Goal: Find specific page/section: Find specific page/section

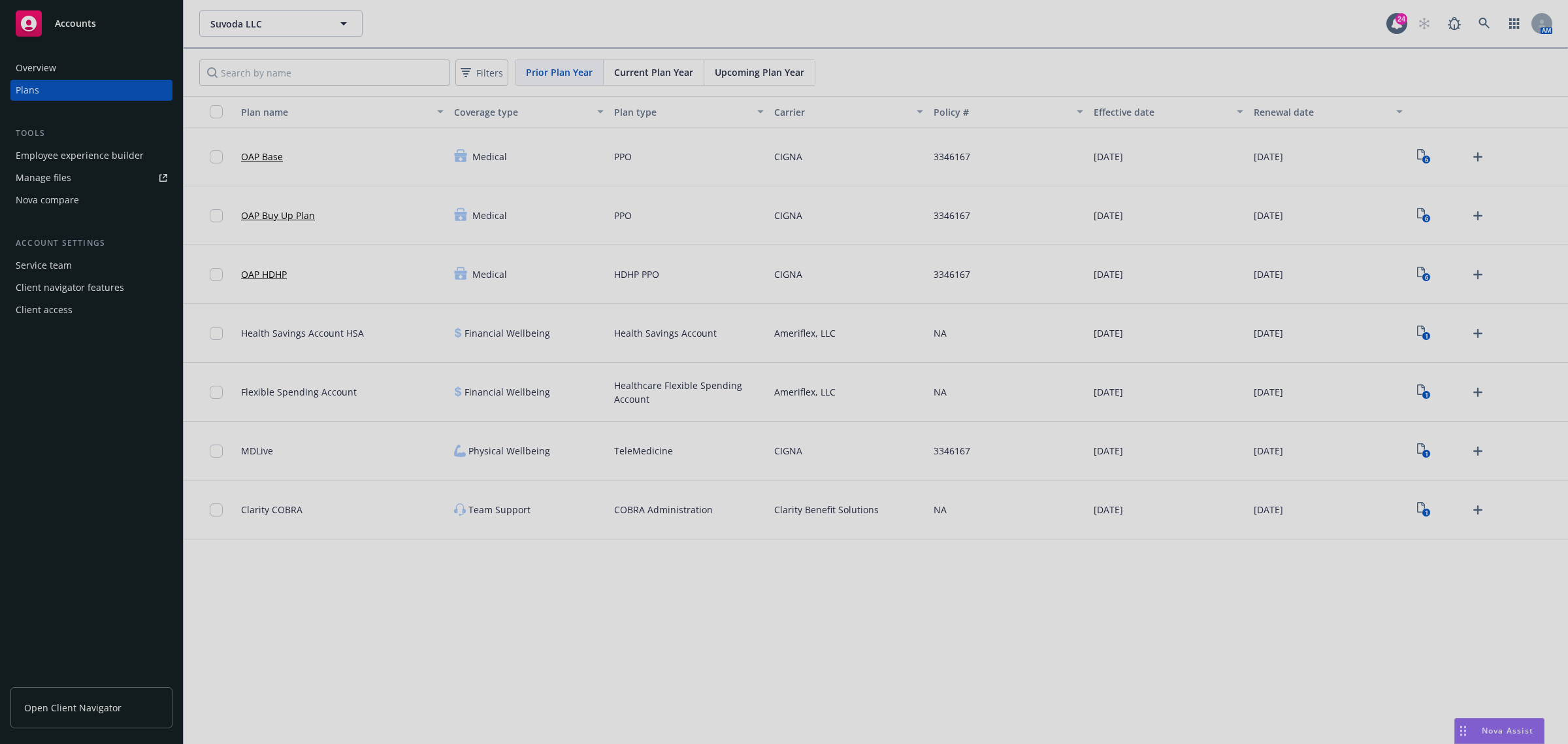
click at [254, 69] on div at bounding box center [784, 372] width 1568 height 744
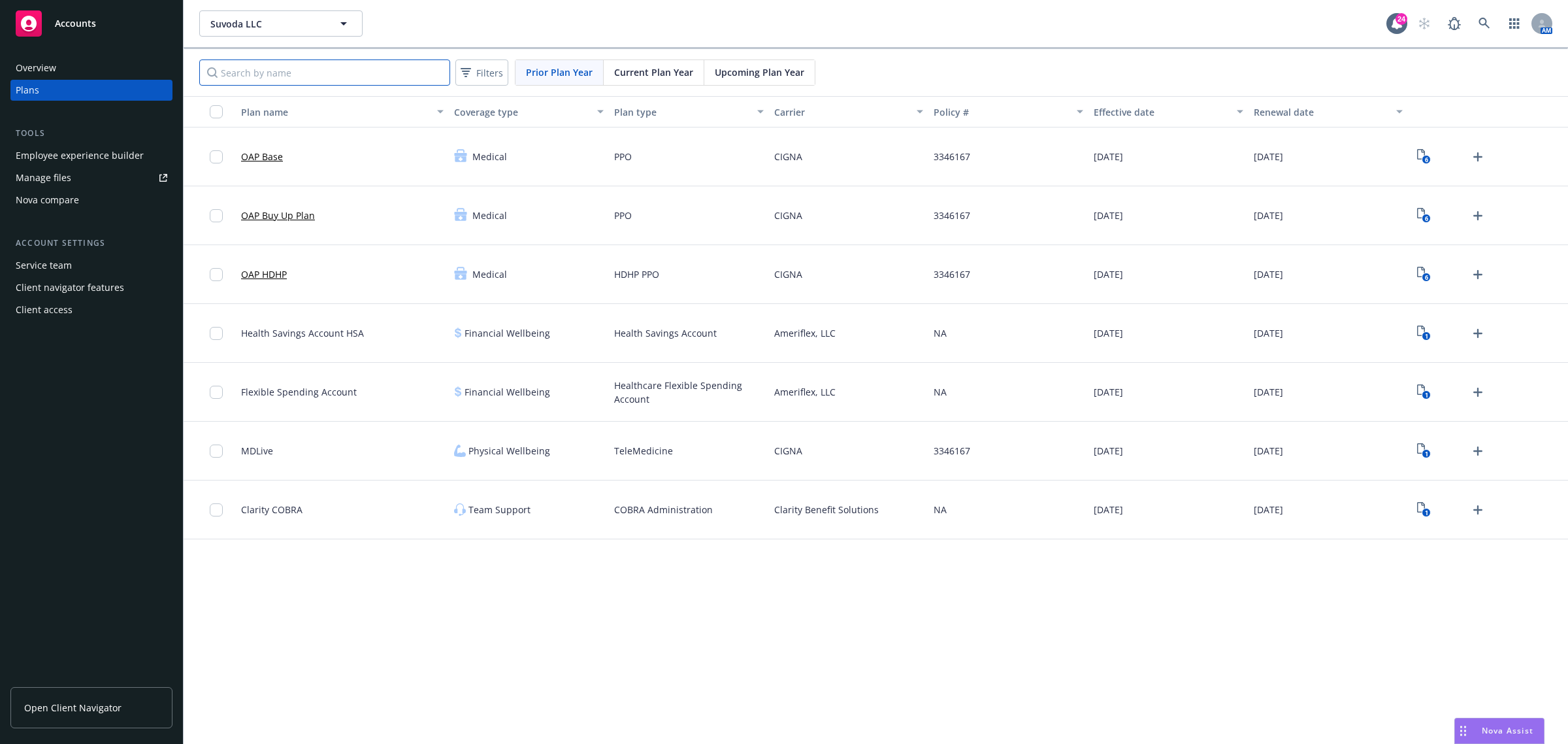
click at [252, 73] on input "Search by name" at bounding box center [324, 72] width 251 height 26
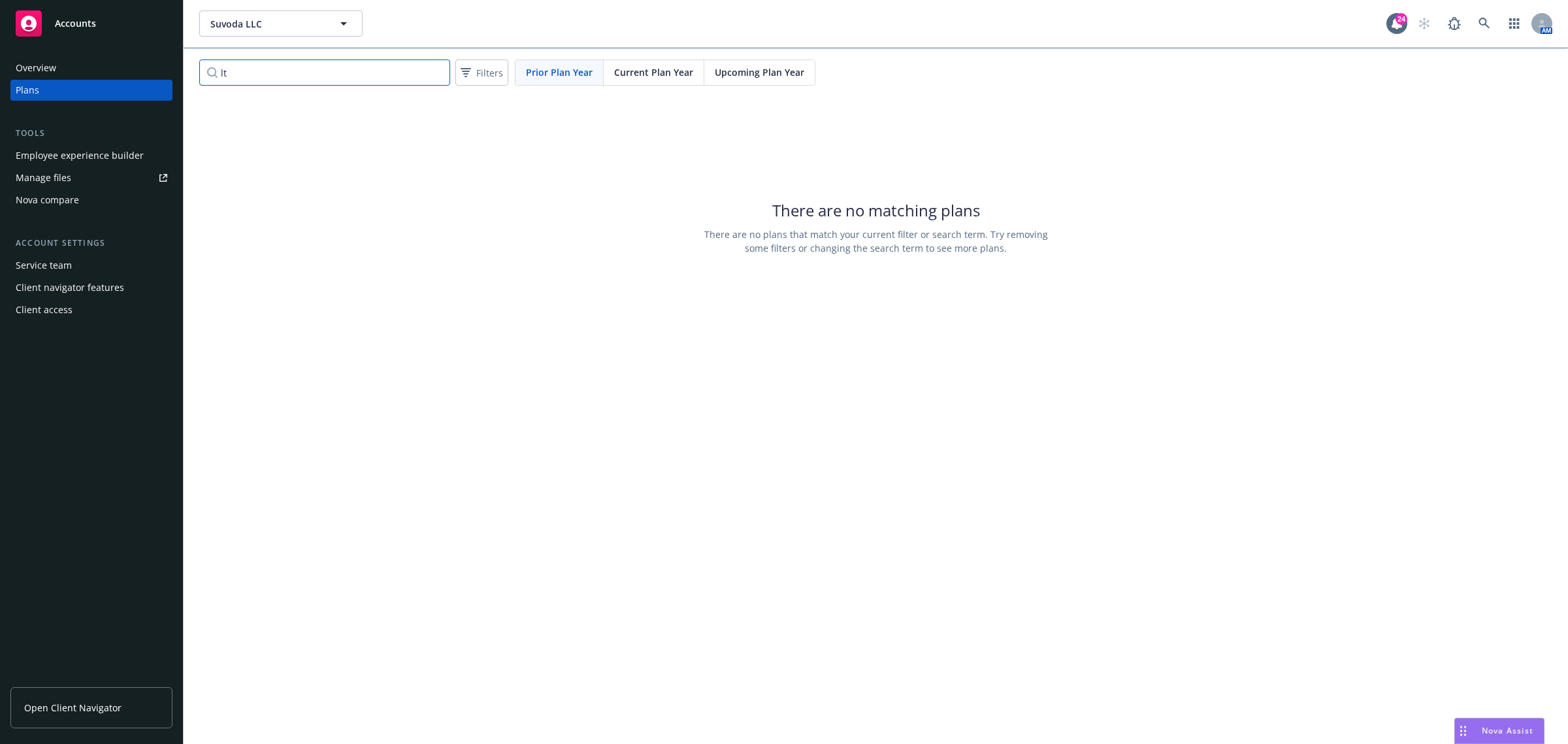
type input "l"
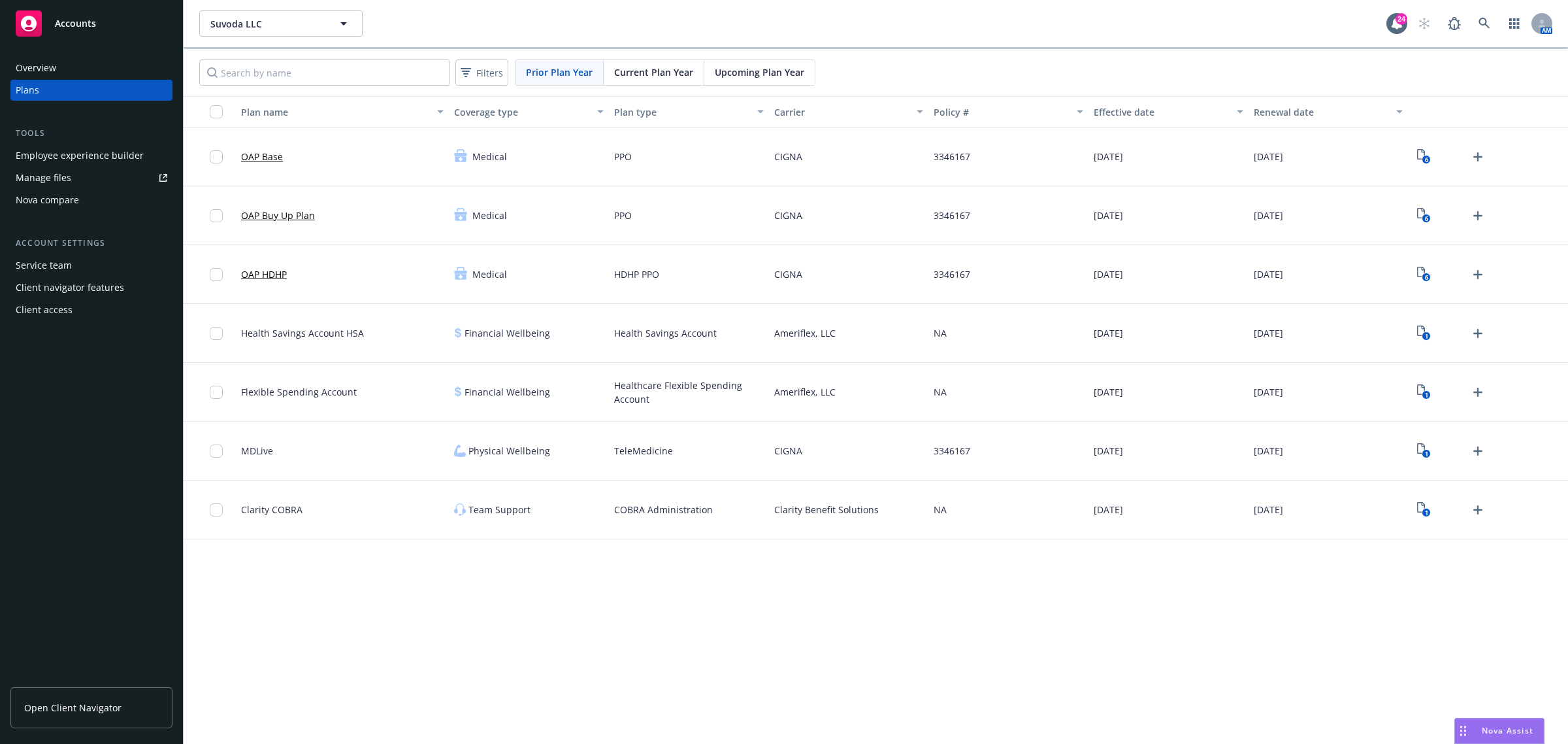
click at [648, 74] on span "Current Plan Year" at bounding box center [654, 72] width 79 height 14
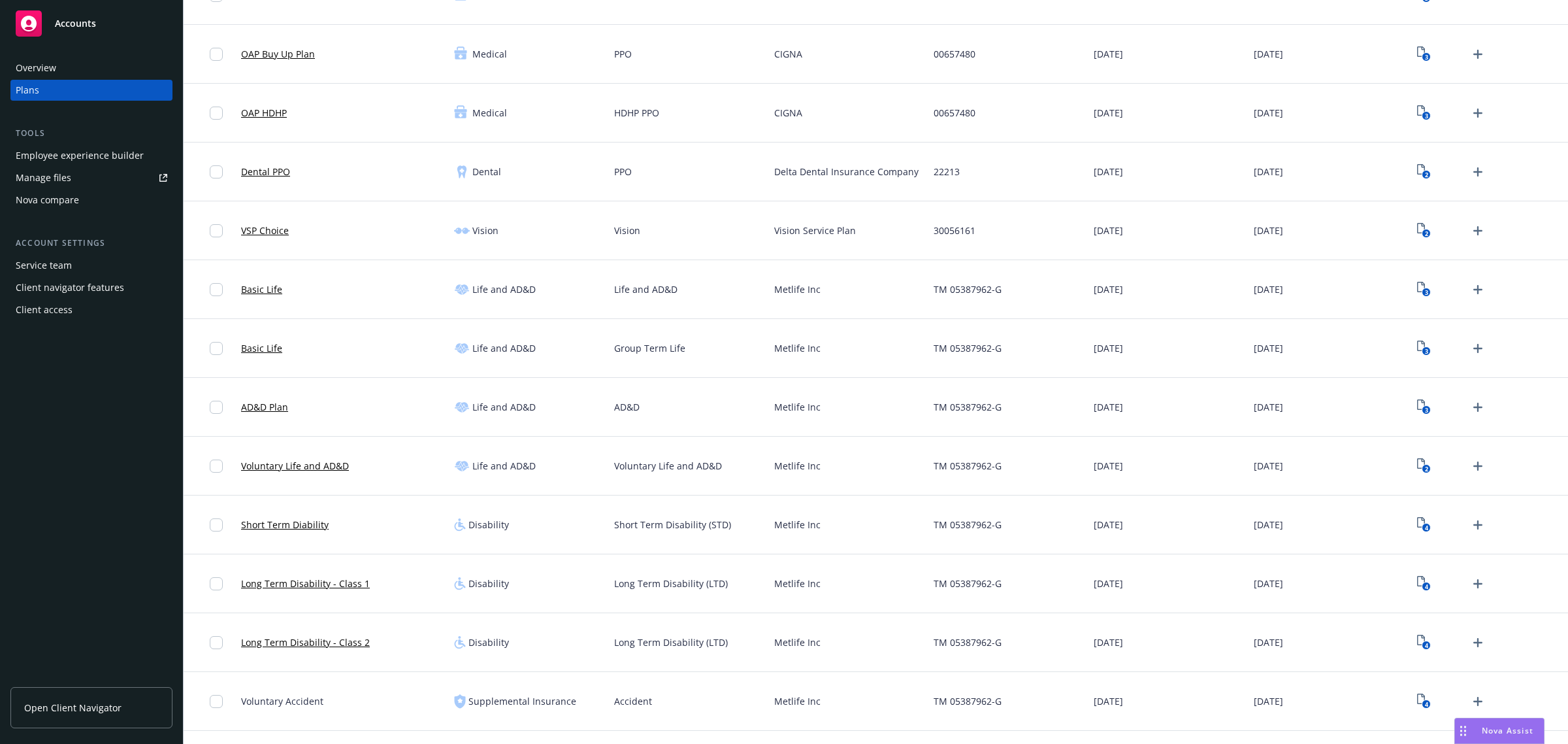
scroll to position [163, 0]
click at [1413, 589] on link "4" at bounding box center [1423, 581] width 21 height 21
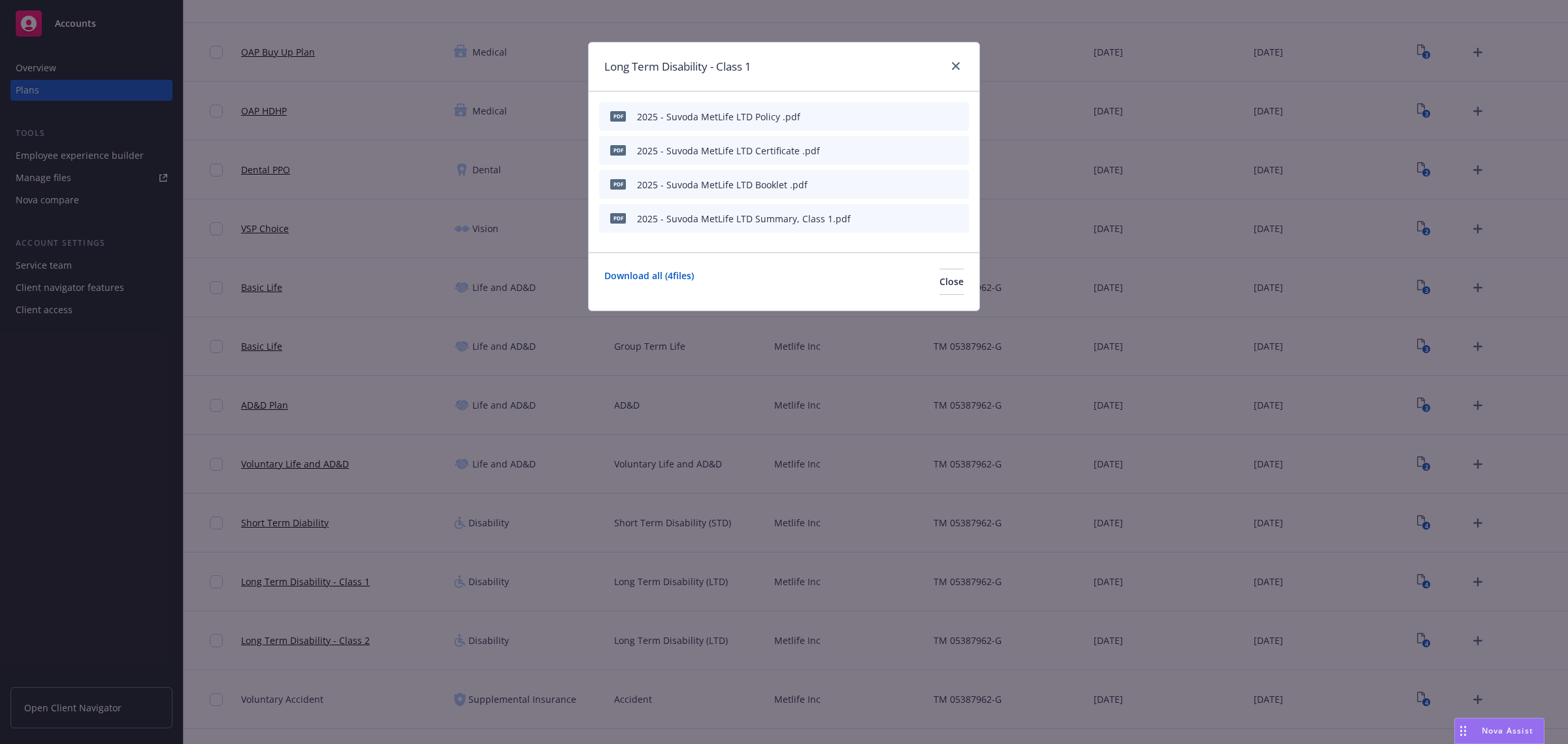
click at [1501, 728] on span "Nova Assist" at bounding box center [1507, 730] width 52 height 11
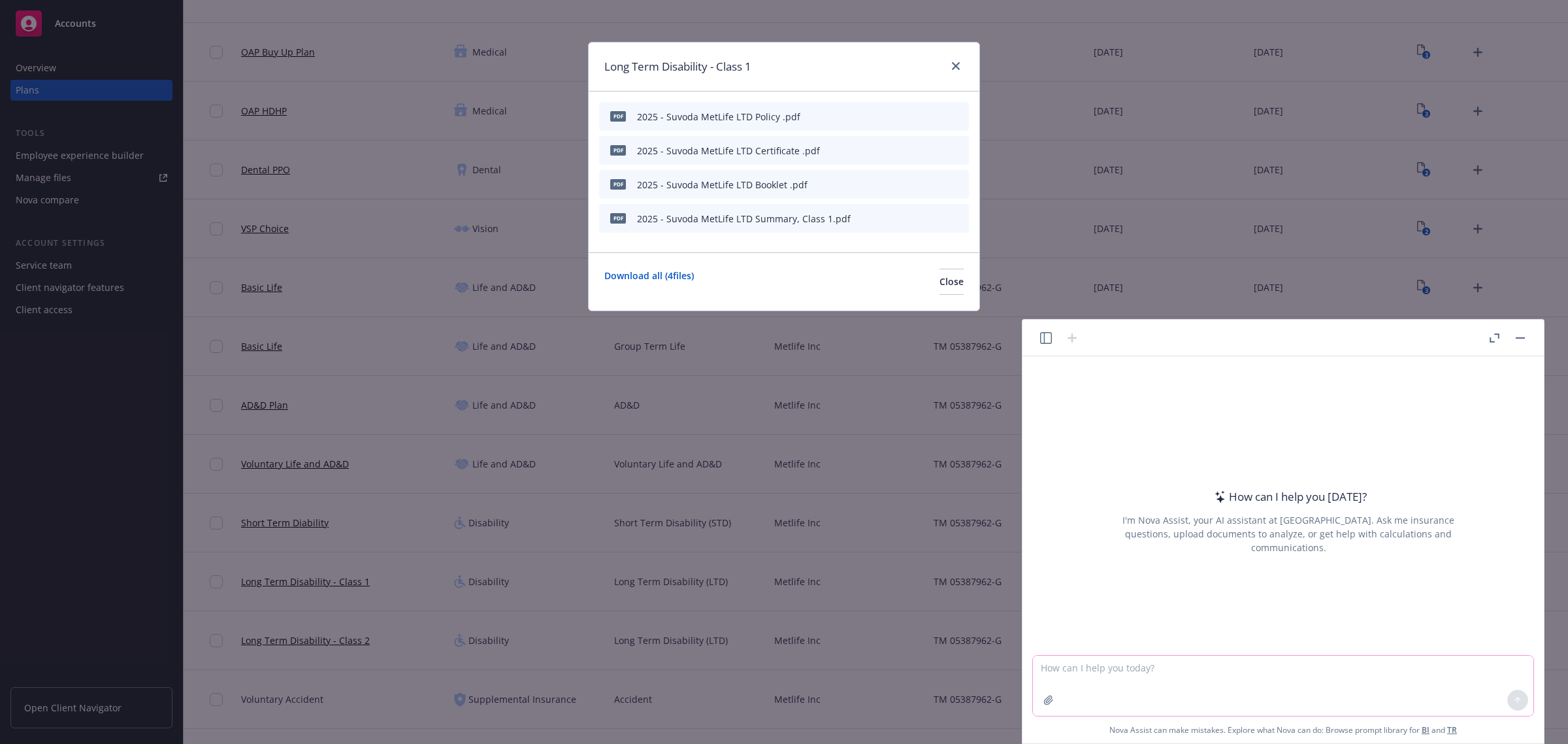
click at [1142, 670] on textarea at bounding box center [1283, 685] width 501 height 60
paste textarea "The census received for Suvoda and Greenphire are missing items that some of th…"
type textarea "reword - The census received for Suvoda and Greenphire are missing items that s…"
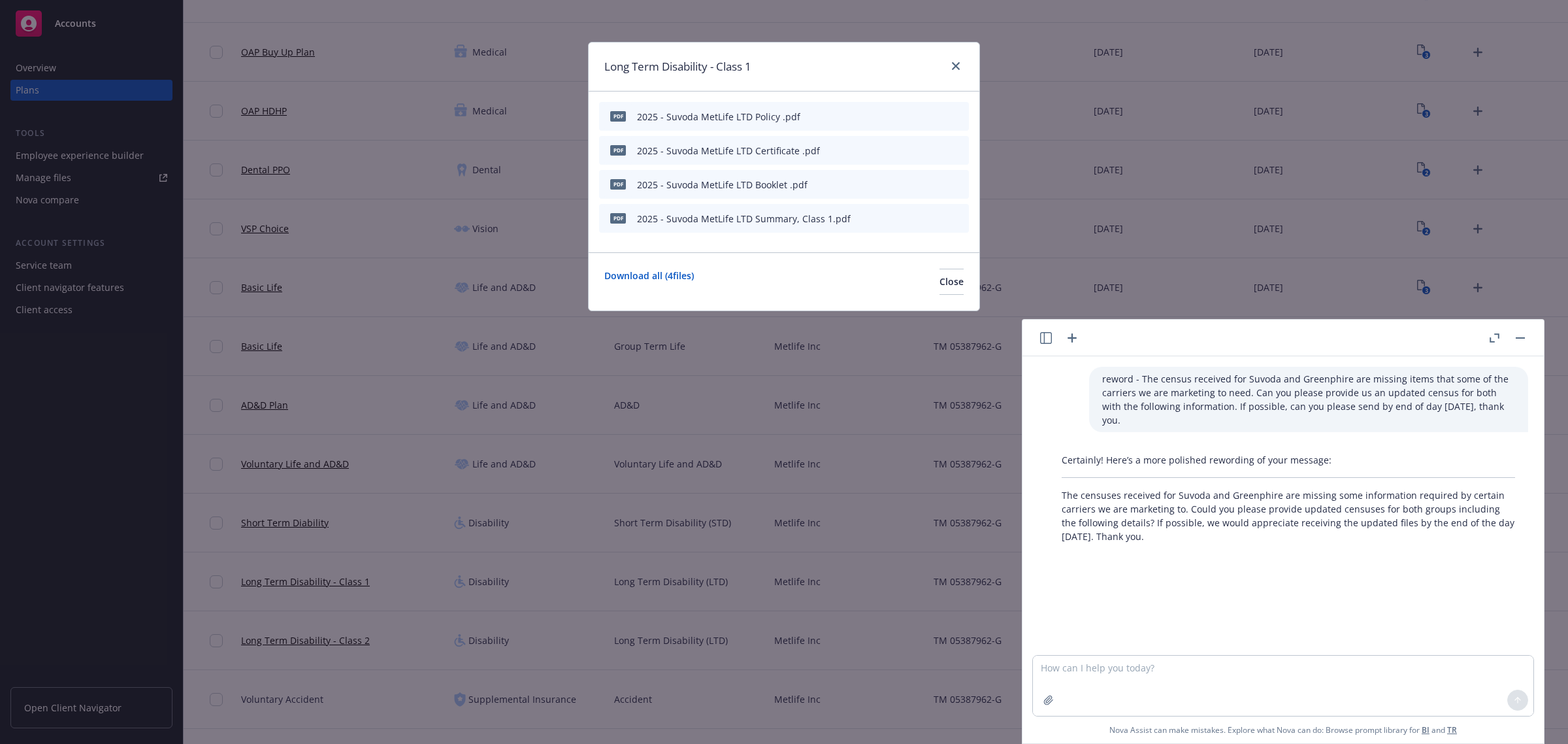
drag, startPoint x: 1148, startPoint y: 521, endPoint x: 1060, endPoint y: 485, distance: 95.1
click at [1060, 485] on div "Certainly! Here’s a more polished rewording of your message: The censuses recei…" at bounding box center [1288, 498] width 480 height 101
copy p "The censuses received for Suvoda and Greenphire are missing some information re…"
